Goal: Task Accomplishment & Management: Use online tool/utility

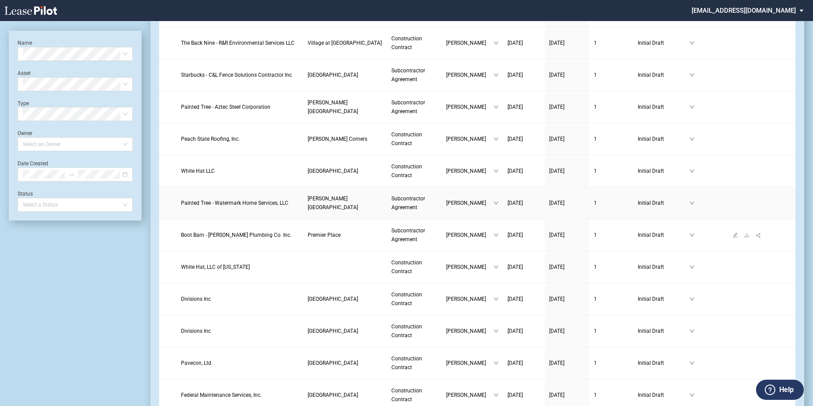
scroll to position [263, 0]
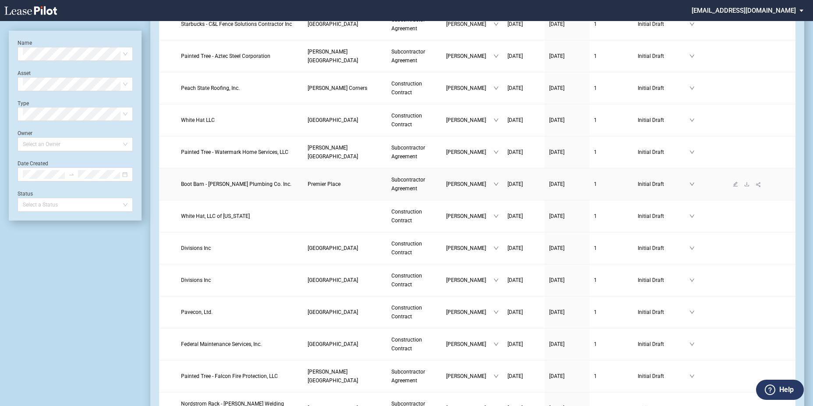
click at [340, 183] on span "Premier Place" at bounding box center [324, 184] width 33 height 6
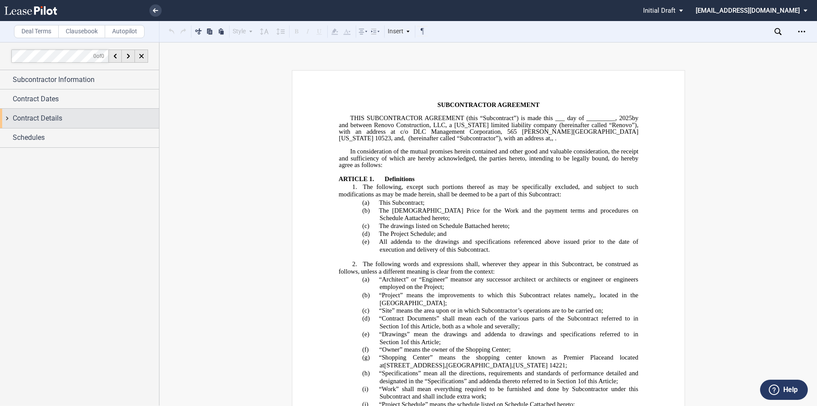
click at [45, 126] on div "Contract Details" at bounding box center [79, 118] width 159 height 19
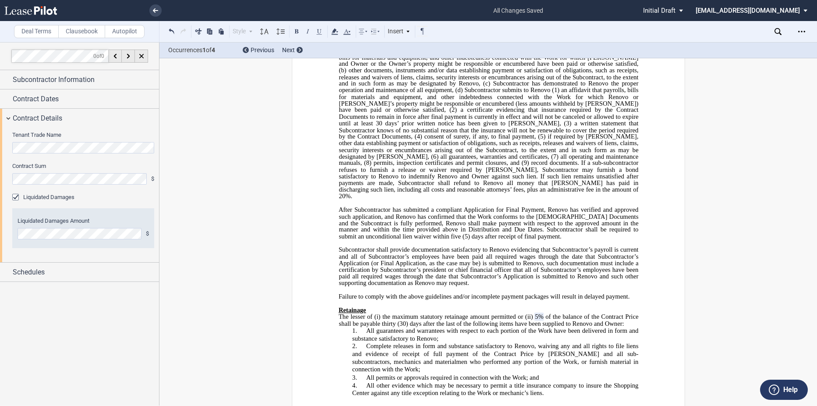
scroll to position [5730, 0]
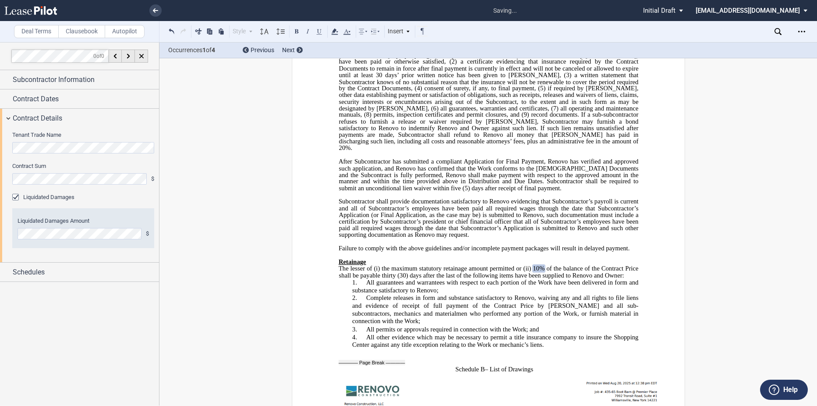
click at [149, 197] on div "Liquidated Damages" at bounding box center [83, 197] width 142 height 9
click at [0, 175] on html ".bocls-1{fill:#26354a;fill-rule:evenodd} Loading... × all changes saved Pending…" at bounding box center [408, 203] width 817 height 406
click at [68, 164] on label "Contract Sum" at bounding box center [83, 166] width 142 height 8
click at [157, 9] on icon at bounding box center [155, 10] width 5 height 4
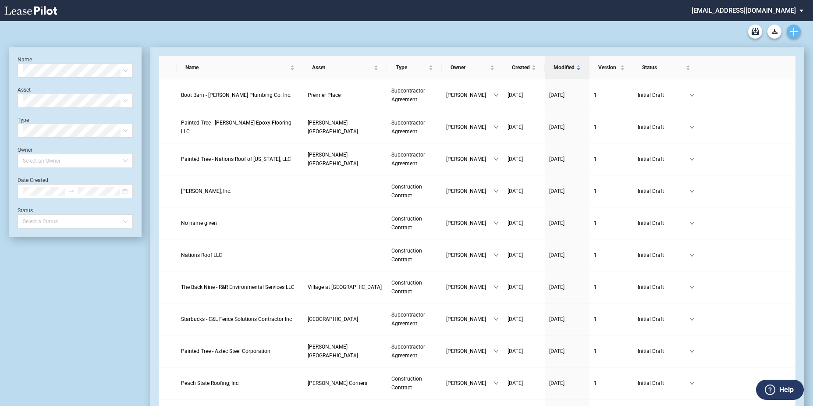
click at [791, 32] on use "Create new document" at bounding box center [794, 32] width 8 height 8
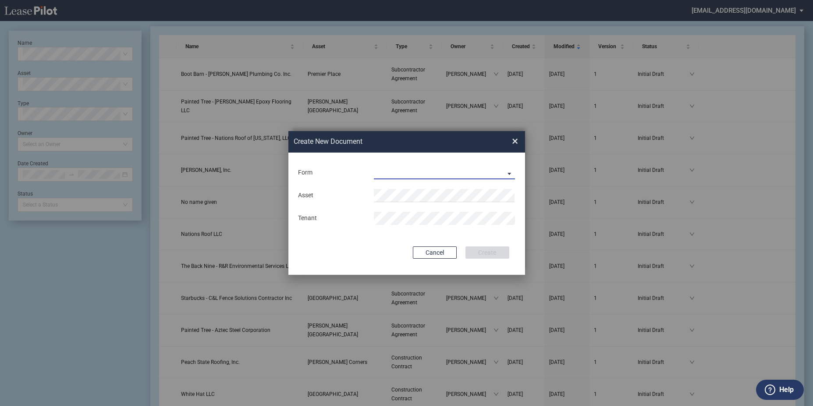
click at [424, 175] on md-select "Construction Contract Subcontractor Agreement" at bounding box center [445, 172] width 142 height 13
click at [427, 191] on div "Subcontractor Agreement" at bounding box center [413, 194] width 79 height 10
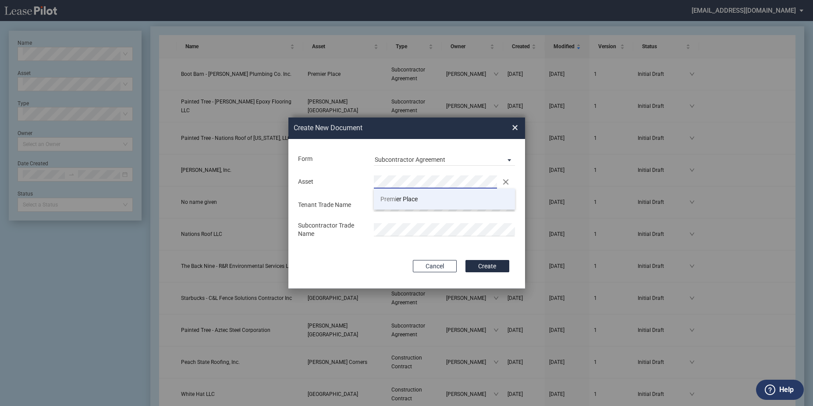
click at [396, 202] on span "Premi" at bounding box center [388, 198] width 16 height 7
click at [468, 264] on button "Create" at bounding box center [487, 266] width 44 height 12
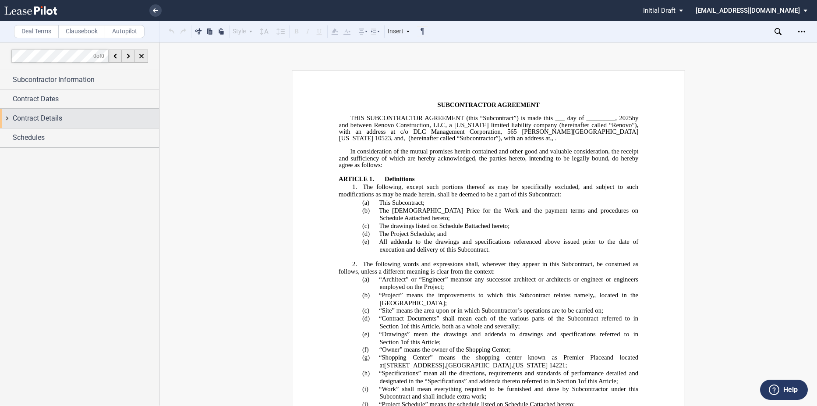
click at [43, 119] on span "Contract Details" at bounding box center [38, 118] width 50 height 11
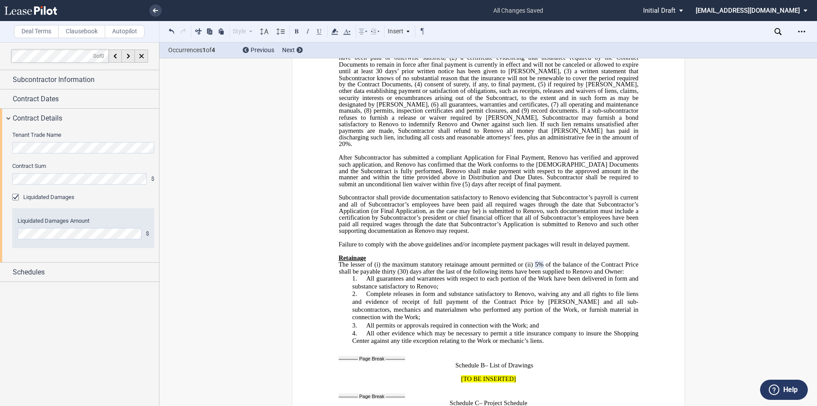
scroll to position [5719, 0]
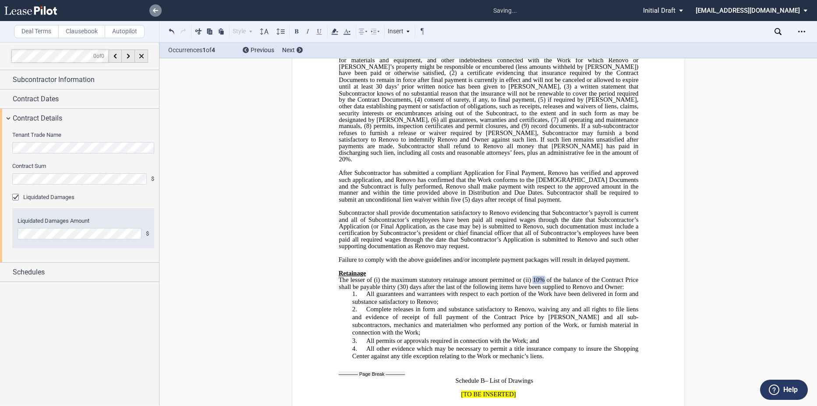
click at [155, 9] on use at bounding box center [155, 10] width 5 height 4
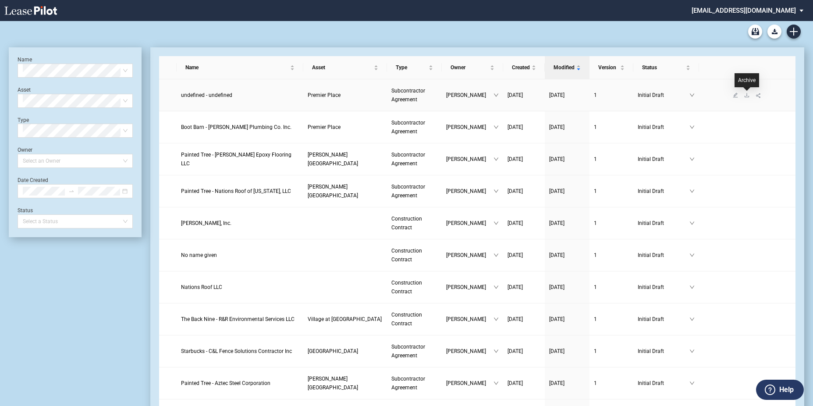
click at [742, 95] on link at bounding box center [746, 95] width 11 height 6
click at [747, 96] on icon "download" at bounding box center [747, 95] width 4 height 4
